Goal: Information Seeking & Learning: Compare options

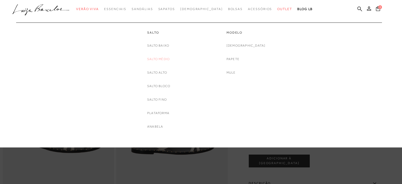
click at [160, 59] on link "Salto Médio" at bounding box center [158, 59] width 22 height 6
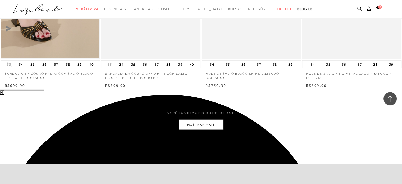
scroll to position [1085, 0]
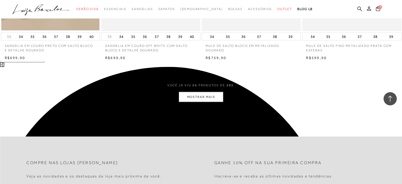
click at [202, 95] on button "MOSTRAR MAIS" at bounding box center [201, 97] width 44 height 10
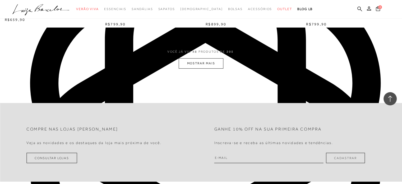
scroll to position [2222, 0]
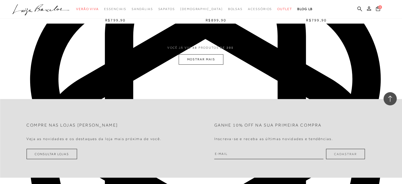
click at [198, 58] on button "MOSTRAR MAIS" at bounding box center [201, 59] width 44 height 10
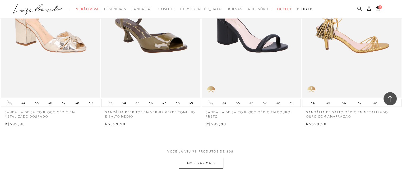
scroll to position [3227, 0]
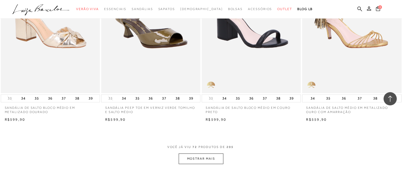
click at [198, 158] on button "MOSTRAR MAIS" at bounding box center [201, 158] width 44 height 10
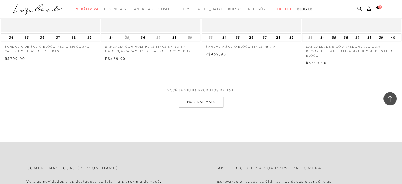
scroll to position [4418, 0]
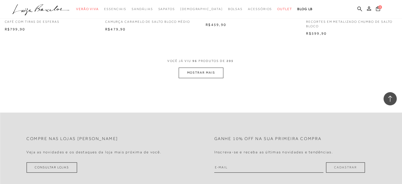
click at [211, 70] on button "MOSTRAR MAIS" at bounding box center [201, 72] width 44 height 10
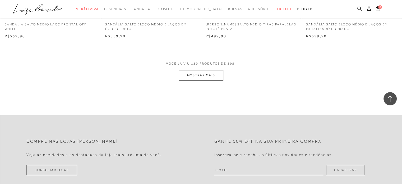
scroll to position [5555, 0]
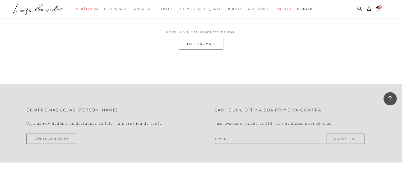
click at [185, 46] on button "MOSTRAR MAIS" at bounding box center [201, 44] width 44 height 10
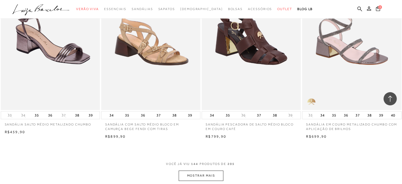
scroll to position [6587, 0]
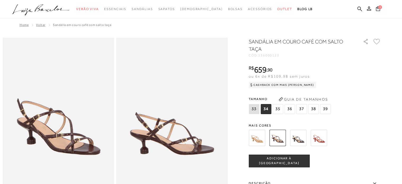
scroll to position [26, 0]
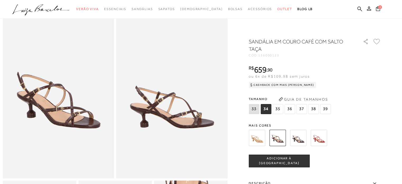
click at [257, 135] on img at bounding box center [257, 138] width 16 height 16
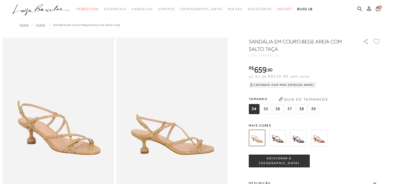
click at [302, 138] on img at bounding box center [298, 138] width 16 height 16
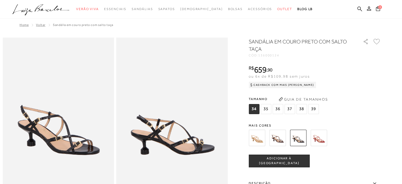
click at [321, 140] on img at bounding box center [319, 138] width 16 height 16
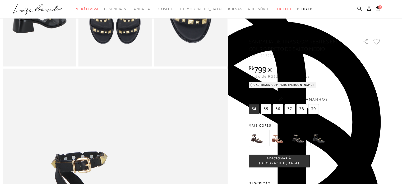
scroll to position [317, 0]
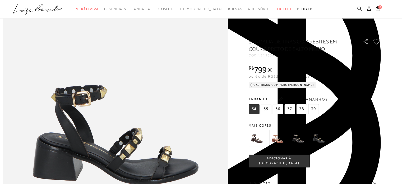
click at [254, 142] on img at bounding box center [257, 138] width 16 height 16
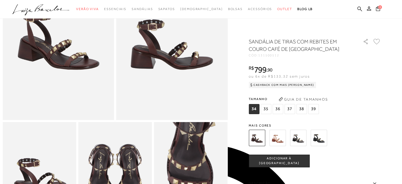
scroll to position [106, 0]
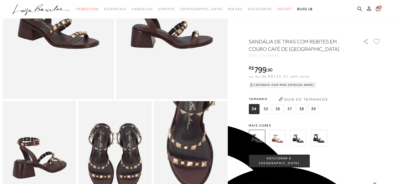
click at [278, 139] on img at bounding box center [278, 138] width 16 height 16
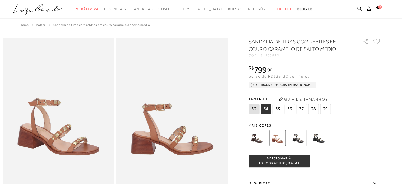
click at [298, 138] on img at bounding box center [298, 138] width 16 height 16
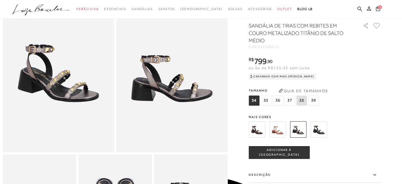
scroll to position [53, 0]
click at [313, 135] on img at bounding box center [319, 129] width 16 height 16
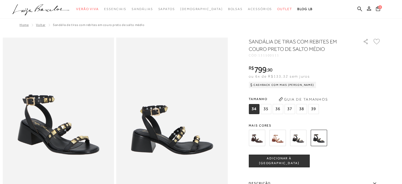
click at [252, 139] on img at bounding box center [257, 138] width 16 height 16
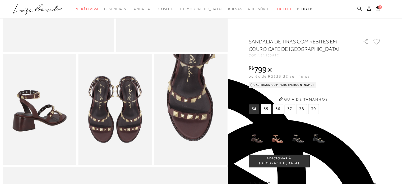
scroll to position [159, 0]
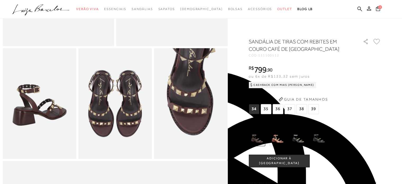
click at [277, 142] on img at bounding box center [278, 138] width 16 height 16
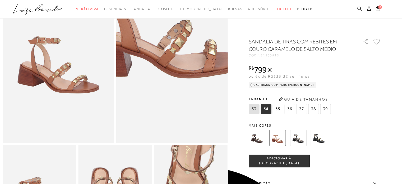
scroll to position [185, 0]
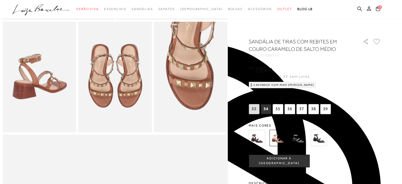
click at [301, 137] on img at bounding box center [298, 138] width 16 height 16
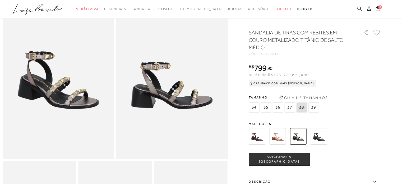
scroll to position [106, 0]
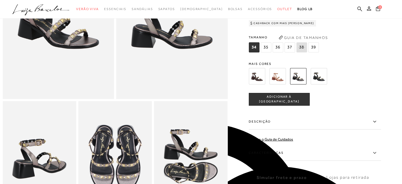
click at [322, 84] on img at bounding box center [319, 76] width 16 height 16
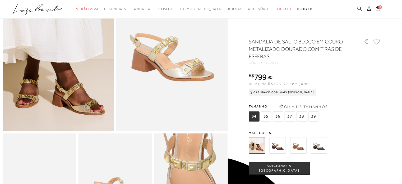
scroll to position [79, 0]
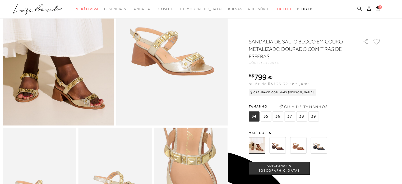
click at [276, 139] on img at bounding box center [278, 145] width 16 height 16
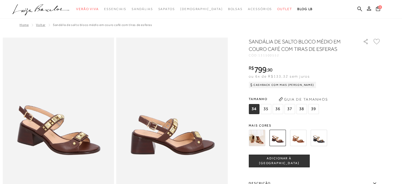
click at [300, 142] on img at bounding box center [298, 138] width 16 height 16
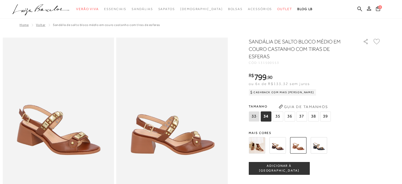
click at [321, 147] on img at bounding box center [319, 145] width 16 height 16
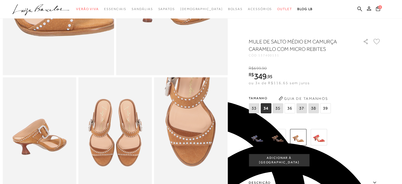
scroll to position [132, 0]
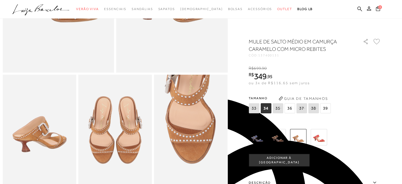
click at [325, 138] on img at bounding box center [319, 137] width 16 height 16
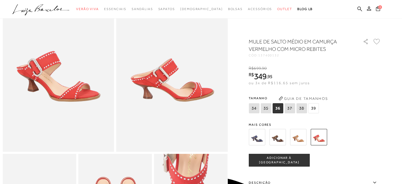
scroll to position [132, 0]
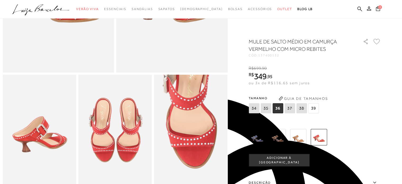
click at [302, 139] on img at bounding box center [298, 137] width 16 height 16
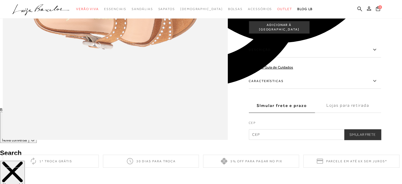
scroll to position [529, 0]
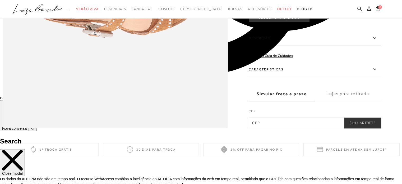
click at [377, 72] on icon at bounding box center [375, 69] width 6 height 7
click at [0, 0] on input "Características" at bounding box center [0, 0] width 0 height 0
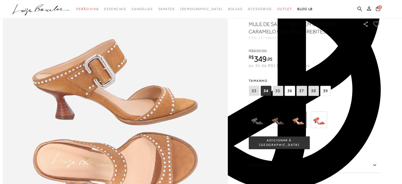
scroll to position [317, 0]
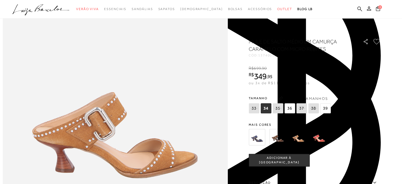
click at [274, 139] on img at bounding box center [278, 137] width 16 height 16
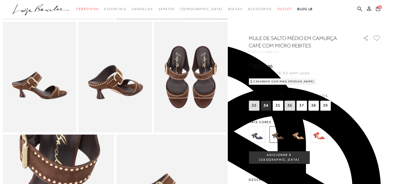
scroll to position [238, 0]
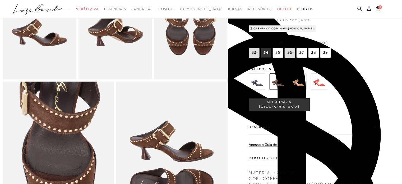
click at [261, 90] on img at bounding box center [257, 81] width 16 height 16
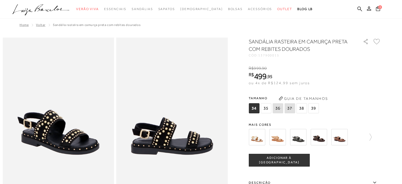
click at [257, 140] on img at bounding box center [257, 137] width 16 height 16
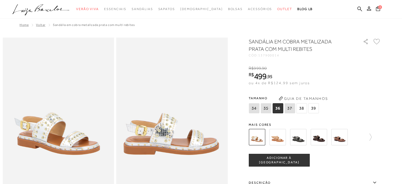
click at [277, 137] on img at bounding box center [278, 137] width 16 height 16
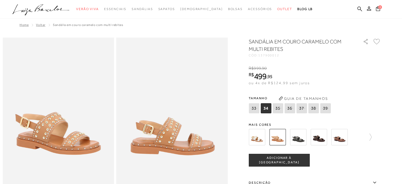
click at [301, 139] on img at bounding box center [298, 137] width 16 height 16
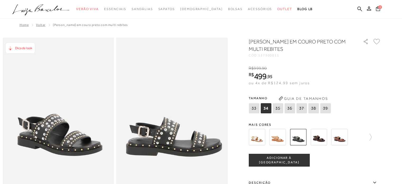
click at [319, 135] on img at bounding box center [319, 137] width 16 height 16
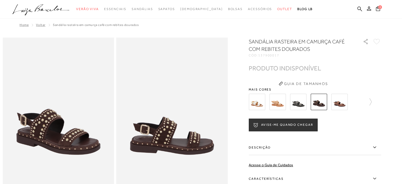
click at [341, 103] on img at bounding box center [339, 102] width 16 height 16
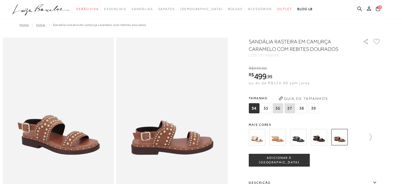
click at [370, 139] on icon at bounding box center [368, 136] width 7 height 7
click at [268, 138] on img at bounding box center [266, 137] width 16 height 16
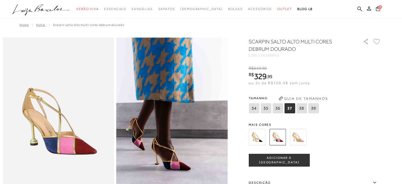
click at [258, 135] on img at bounding box center [257, 137] width 16 height 16
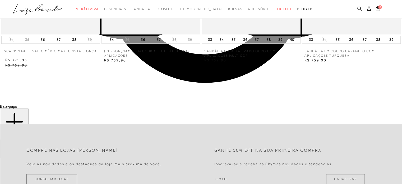
scroll to position [476, 0]
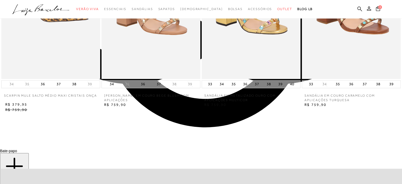
click at [205, 127] on icon at bounding box center [205, 124] width 5 height 5
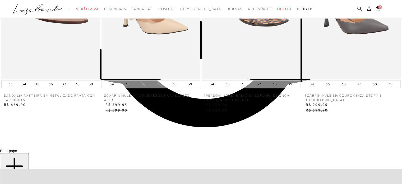
click at [206, 128] on icon at bounding box center [205, 124] width 5 height 5
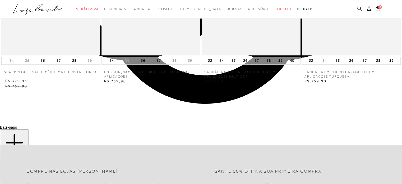
scroll to position [503, 0]
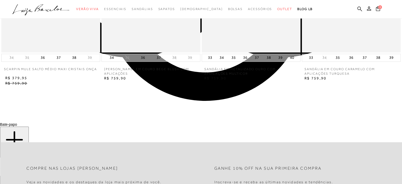
click at [206, 101] on icon at bounding box center [205, 98] width 5 height 5
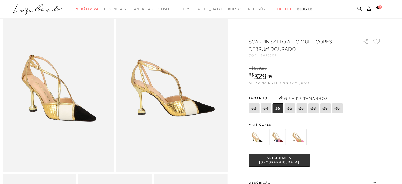
scroll to position [0, 0]
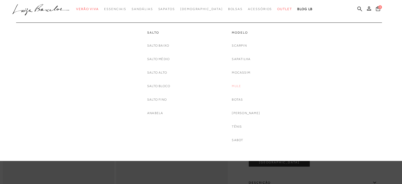
click at [241, 86] on link "Mule" at bounding box center [236, 86] width 9 height 6
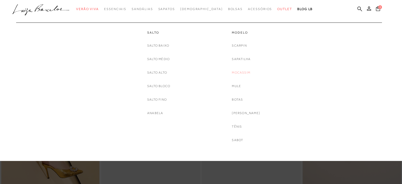
click at [240, 72] on link "Mocassim" at bounding box center [241, 73] width 19 height 6
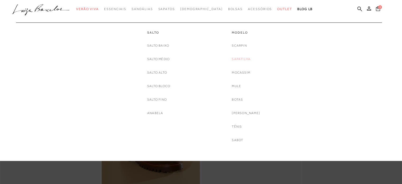
click at [251, 59] on link "Sapatilha" at bounding box center [241, 59] width 19 height 6
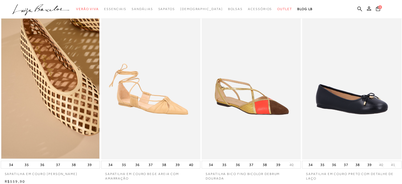
scroll to position [53, 0]
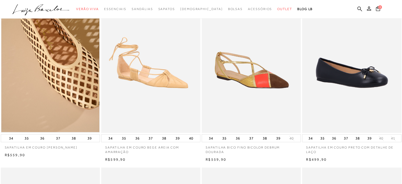
click at [230, 83] on img at bounding box center [251, 58] width 99 height 149
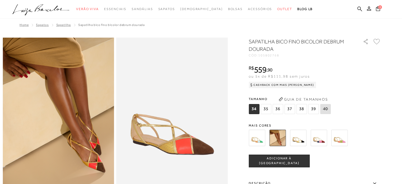
click at [302, 135] on img at bounding box center [298, 138] width 16 height 16
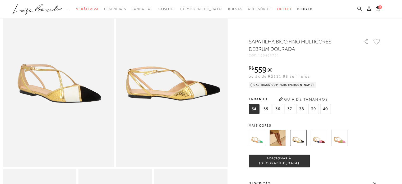
scroll to position [159, 0]
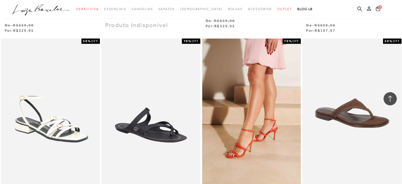
scroll to position [16956, 0]
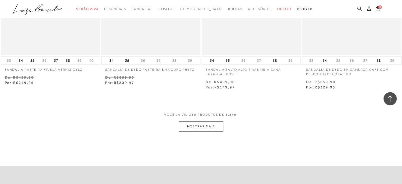
click at [206, 121] on button "MOSTRAR MAIS" at bounding box center [201, 126] width 44 height 10
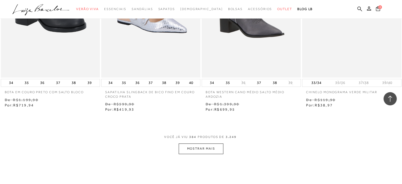
scroll to position [18120, 0]
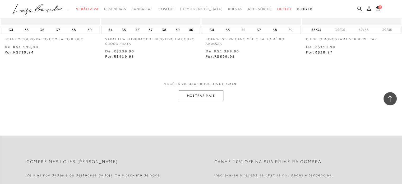
click at [214, 90] on button "MOSTRAR MAIS" at bounding box center [201, 95] width 44 height 10
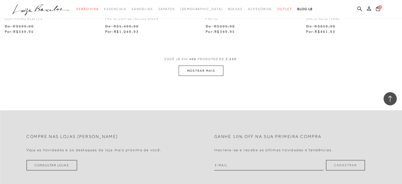
scroll to position [19284, 0]
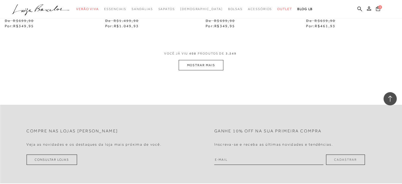
click at [214, 60] on button "MOSTRAR MAIS" at bounding box center [201, 65] width 44 height 10
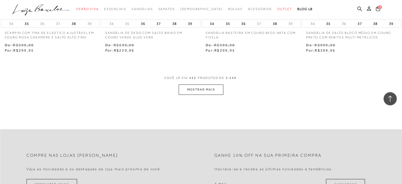
scroll to position [20395, 0]
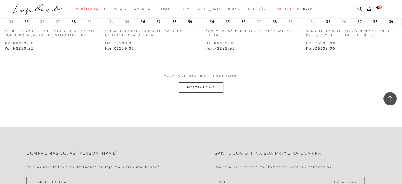
click at [213, 82] on button "MOSTRAR MAIS" at bounding box center [201, 87] width 44 height 10
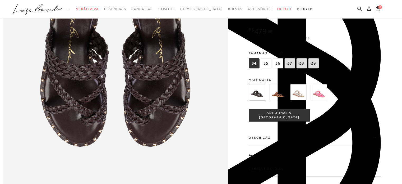
scroll to position [317, 0]
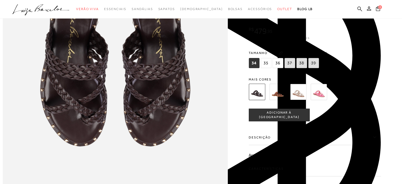
click at [274, 95] on img at bounding box center [278, 92] width 16 height 16
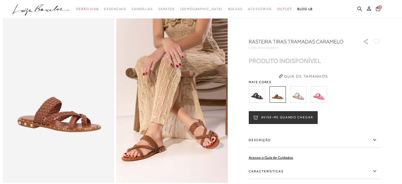
scroll to position [26, 0]
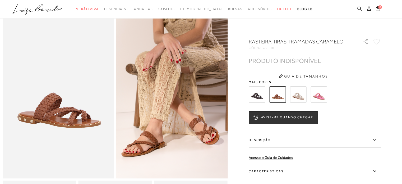
click at [298, 95] on img at bounding box center [298, 94] width 16 height 16
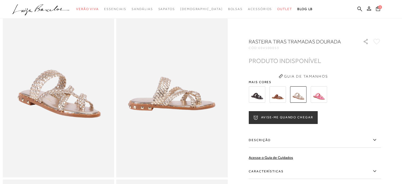
scroll to position [106, 0]
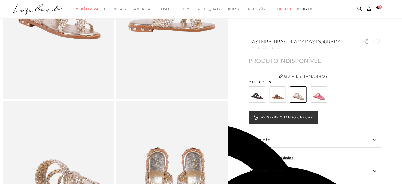
click at [320, 93] on img at bounding box center [319, 94] width 16 height 16
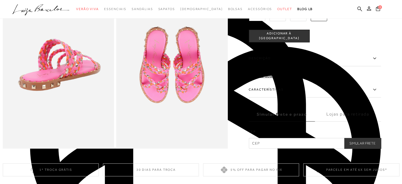
scroll to position [185, 0]
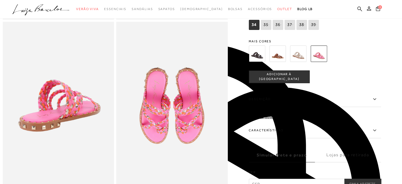
click at [264, 59] on img at bounding box center [257, 53] width 16 height 16
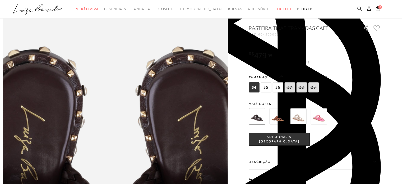
scroll to position [344, 0]
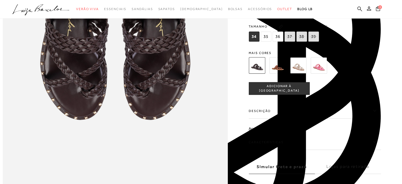
click at [278, 42] on span "36" at bounding box center [278, 36] width 11 height 10
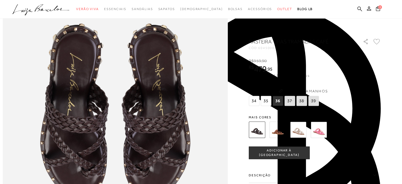
scroll to position [265, 0]
click at [279, 124] on img at bounding box center [278, 129] width 16 height 16
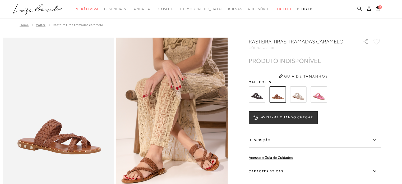
click at [252, 91] on img at bounding box center [257, 94] width 16 height 16
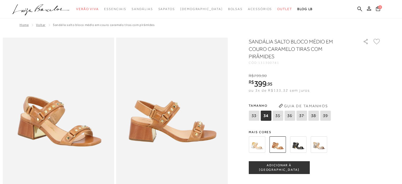
click at [256, 148] on img at bounding box center [257, 144] width 16 height 16
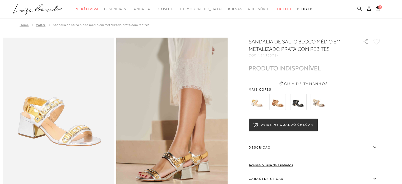
click at [295, 99] on img at bounding box center [298, 102] width 16 height 16
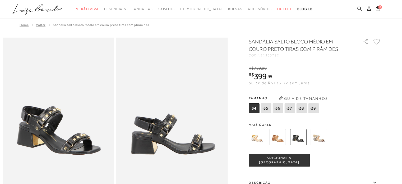
click at [321, 137] on img at bounding box center [319, 137] width 16 height 16
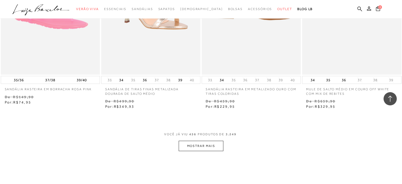
scroll to position [21480, 0]
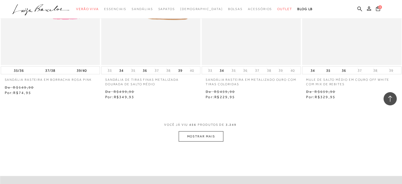
click at [197, 131] on button "MOSTRAR MAIS" at bounding box center [201, 136] width 44 height 10
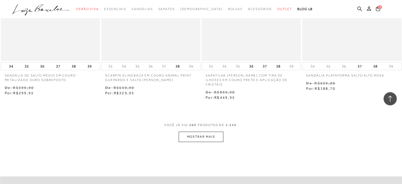
scroll to position [22644, 0]
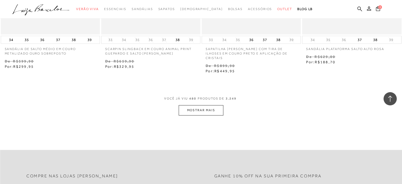
drag, startPoint x: 201, startPoint y: 94, endPoint x: 192, endPoint y: 0, distance: 94.3
click at [201, 105] on button "MOSTRAR MAIS" at bounding box center [201, 110] width 44 height 10
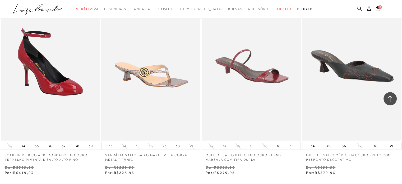
scroll to position [23729, 0]
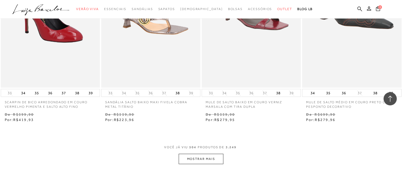
click at [203, 154] on button "MOSTRAR MAIS" at bounding box center [201, 159] width 44 height 10
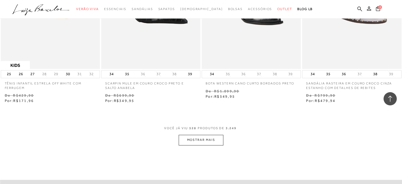
scroll to position [24893, 0]
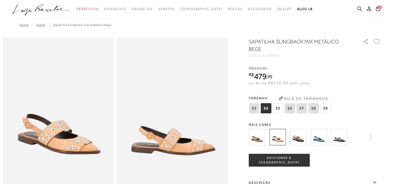
click at [262, 138] on img at bounding box center [257, 137] width 16 height 16
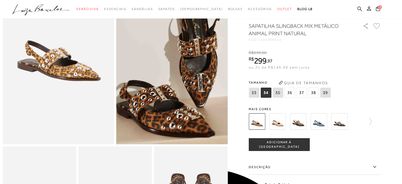
scroll to position [53, 0]
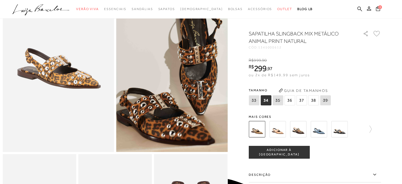
click at [284, 136] on img at bounding box center [278, 129] width 16 height 16
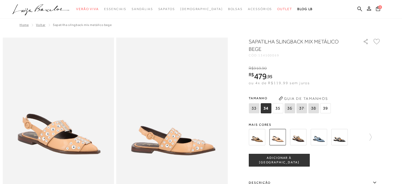
click at [299, 136] on img at bounding box center [298, 137] width 16 height 16
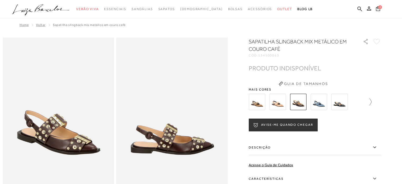
click at [372, 103] on icon at bounding box center [371, 101] width 2 height 7
click at [266, 101] on img at bounding box center [266, 102] width 16 height 16
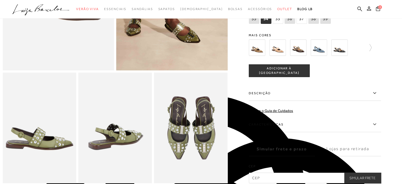
scroll to position [132, 0]
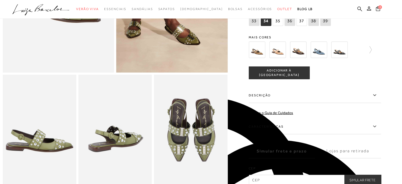
click at [303, 26] on span "37" at bounding box center [302, 21] width 11 height 10
click at [280, 76] on span "ADICIONAR À [GEOGRAPHIC_DATA]" at bounding box center [279, 72] width 60 height 9
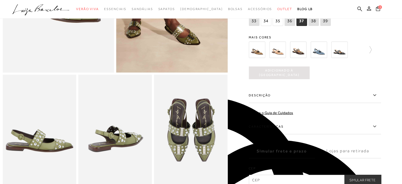
scroll to position [0, 0]
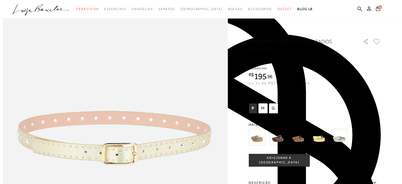
scroll to position [265, 0]
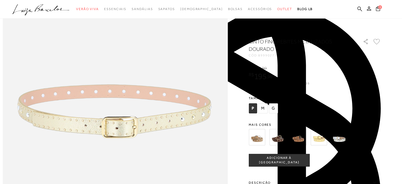
click at [261, 138] on img at bounding box center [257, 137] width 16 height 16
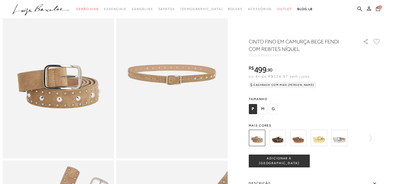
scroll to position [53, 0]
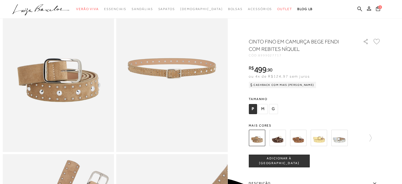
click at [282, 139] on img at bounding box center [278, 138] width 16 height 16
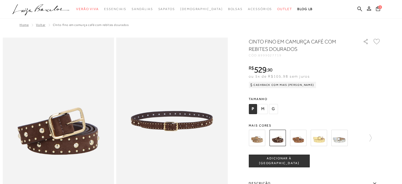
click at [306, 137] on img at bounding box center [298, 138] width 16 height 16
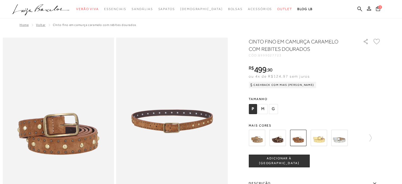
click at [323, 140] on img at bounding box center [319, 138] width 16 height 16
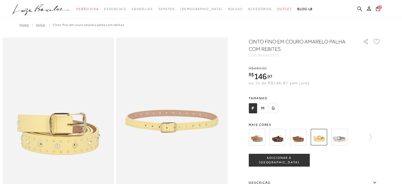
click at [348, 118] on div "CINTO FINO EM COURO AMARELO PALHA COM REBITES CÓD: 899902775 × É necessário sel…" at bounding box center [315, 155] width 132 height 235
click at [343, 138] on img at bounding box center [339, 137] width 16 height 16
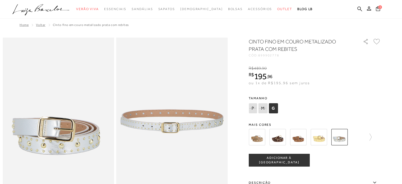
click at [316, 137] on img at bounding box center [319, 137] width 16 height 16
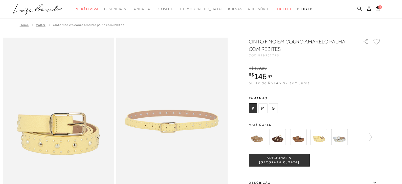
click at [375, 135] on div at bounding box center [315, 137] width 132 height 20
click at [370, 137] on icon at bounding box center [368, 136] width 7 height 7
click at [290, 139] on img at bounding box center [287, 137] width 16 height 16
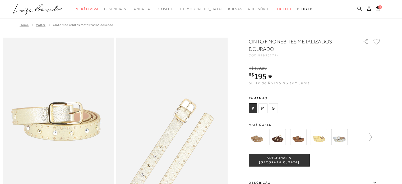
click at [371, 139] on icon at bounding box center [368, 136] width 7 height 7
click at [309, 136] on img at bounding box center [307, 137] width 16 height 16
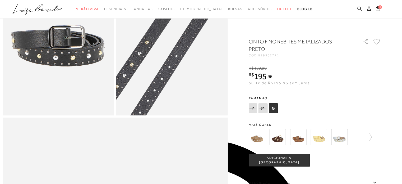
scroll to position [106, 0]
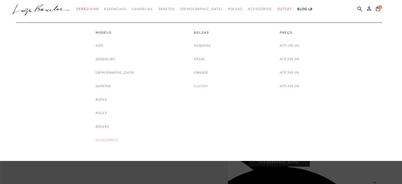
click at [114, 141] on link "Acessórios" at bounding box center [107, 140] width 22 height 6
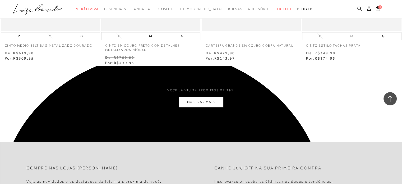
scroll to position [1111, 0]
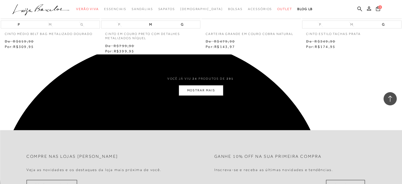
click at [189, 87] on button "MOSTRAR MAIS" at bounding box center [201, 90] width 44 height 10
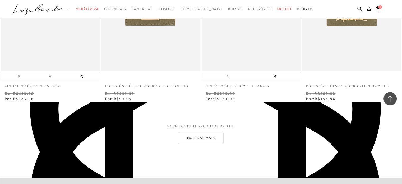
scroll to position [2196, 0]
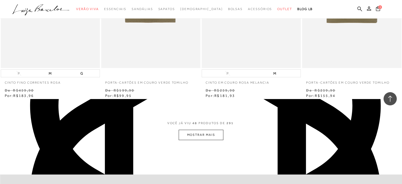
click at [210, 132] on button "MOSTRAR MAIS" at bounding box center [201, 135] width 44 height 10
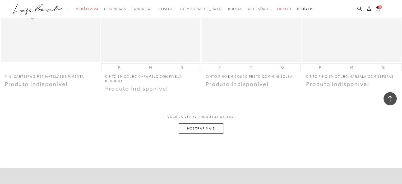
scroll to position [3307, 0]
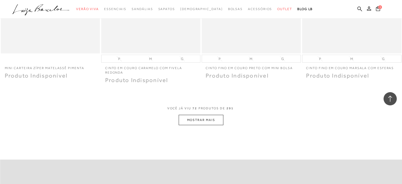
click at [207, 121] on button "MOSTRAR MAIS" at bounding box center [201, 120] width 44 height 10
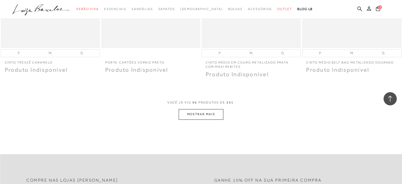
scroll to position [4418, 0]
